Goal: Book appointment/travel/reservation

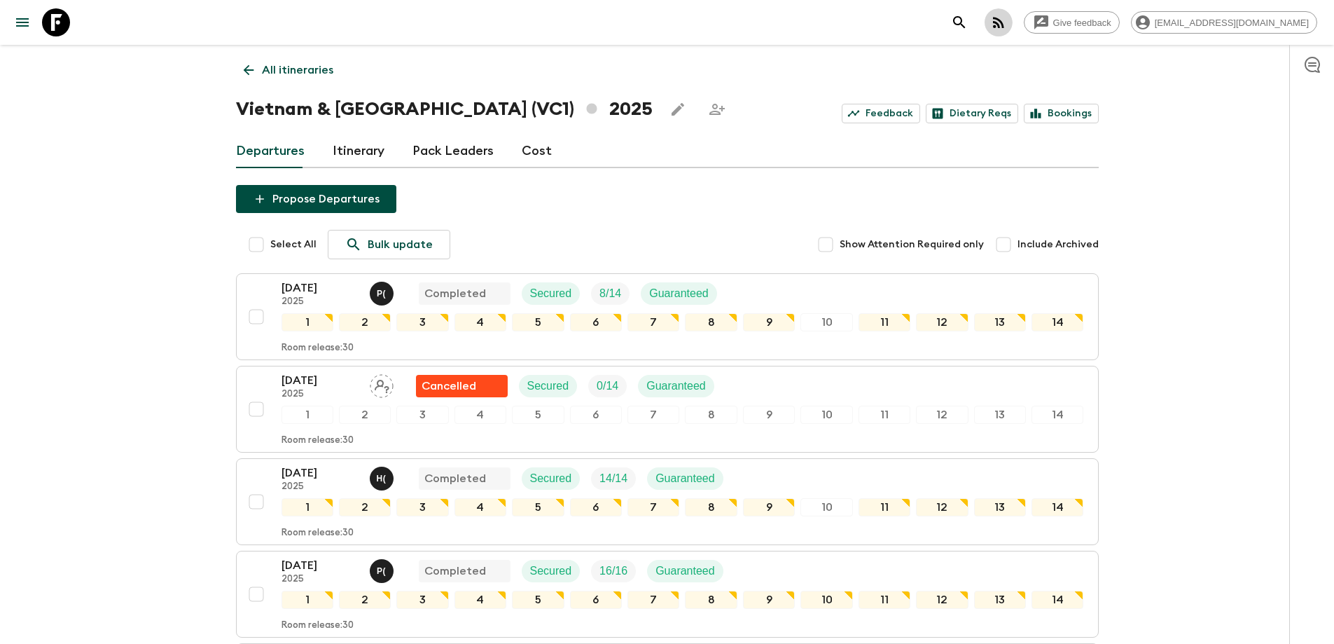
click at [1007, 29] on icon "button" at bounding box center [998, 22] width 17 height 17
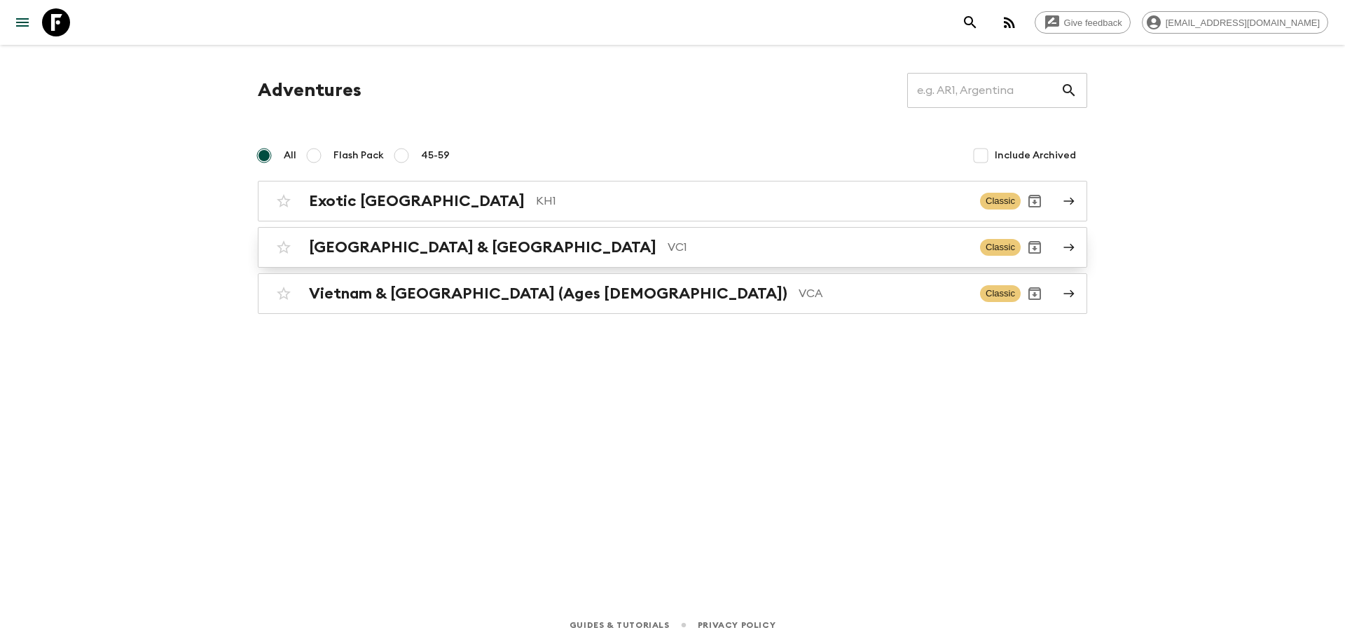
click at [667, 239] on p "VC1" at bounding box center [817, 247] width 301 height 17
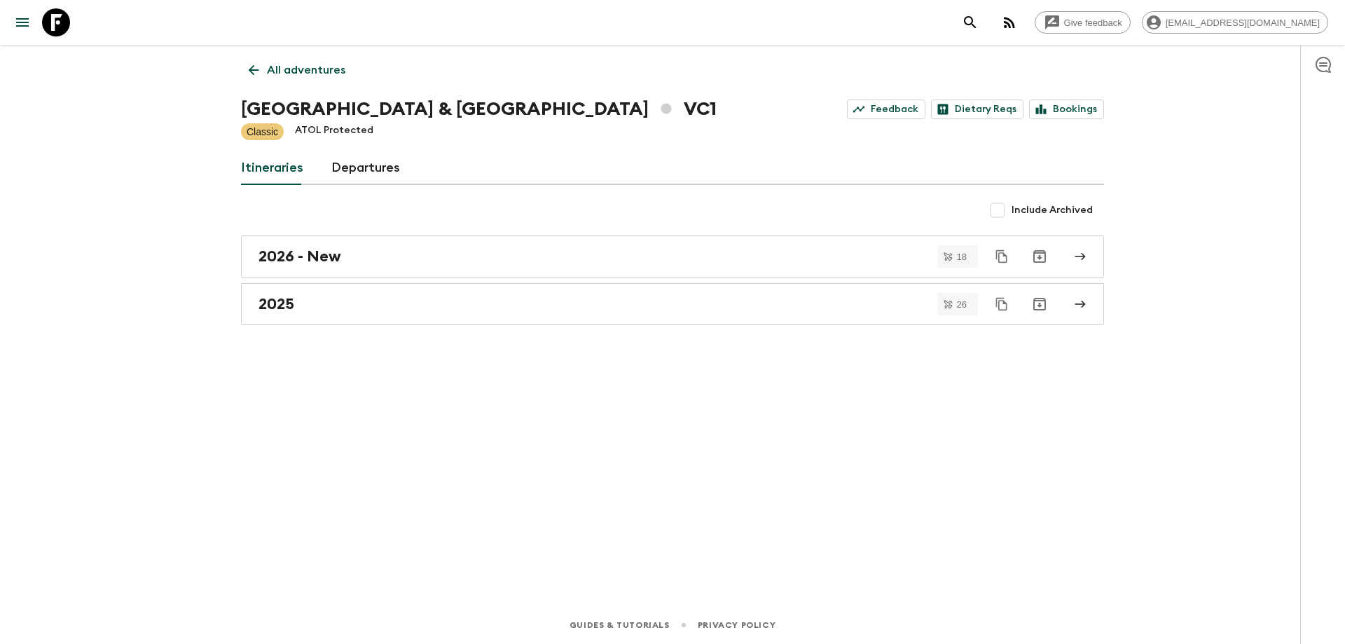
click at [1015, 23] on icon "button" at bounding box center [1009, 22] width 11 height 11
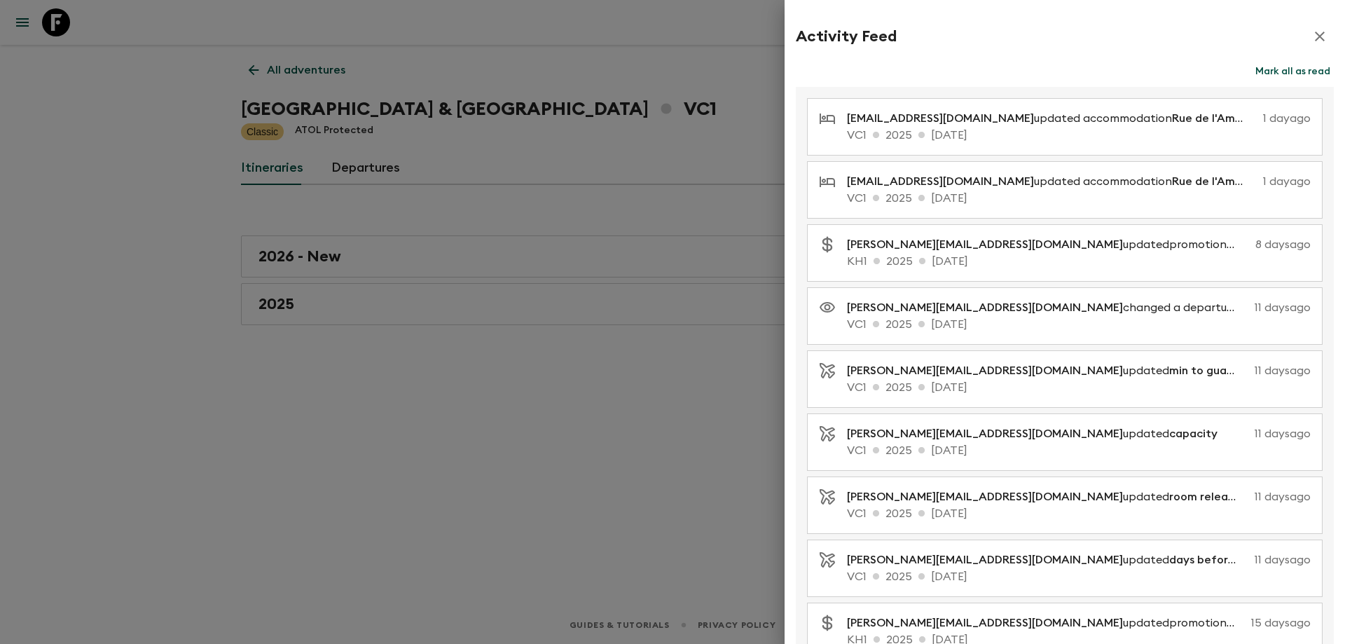
click at [611, 408] on div at bounding box center [672, 322] width 1345 height 644
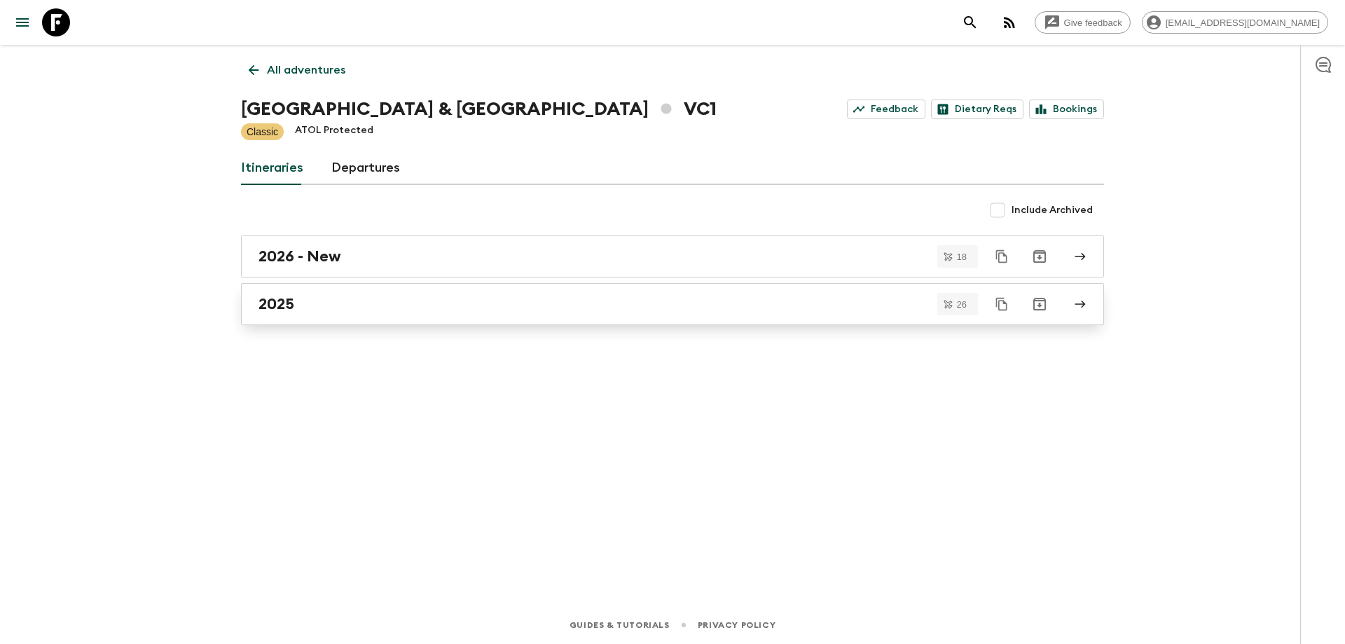
click at [511, 309] on div "2025" at bounding box center [658, 304] width 801 height 18
